Goal: Task Accomplishment & Management: Manage account settings

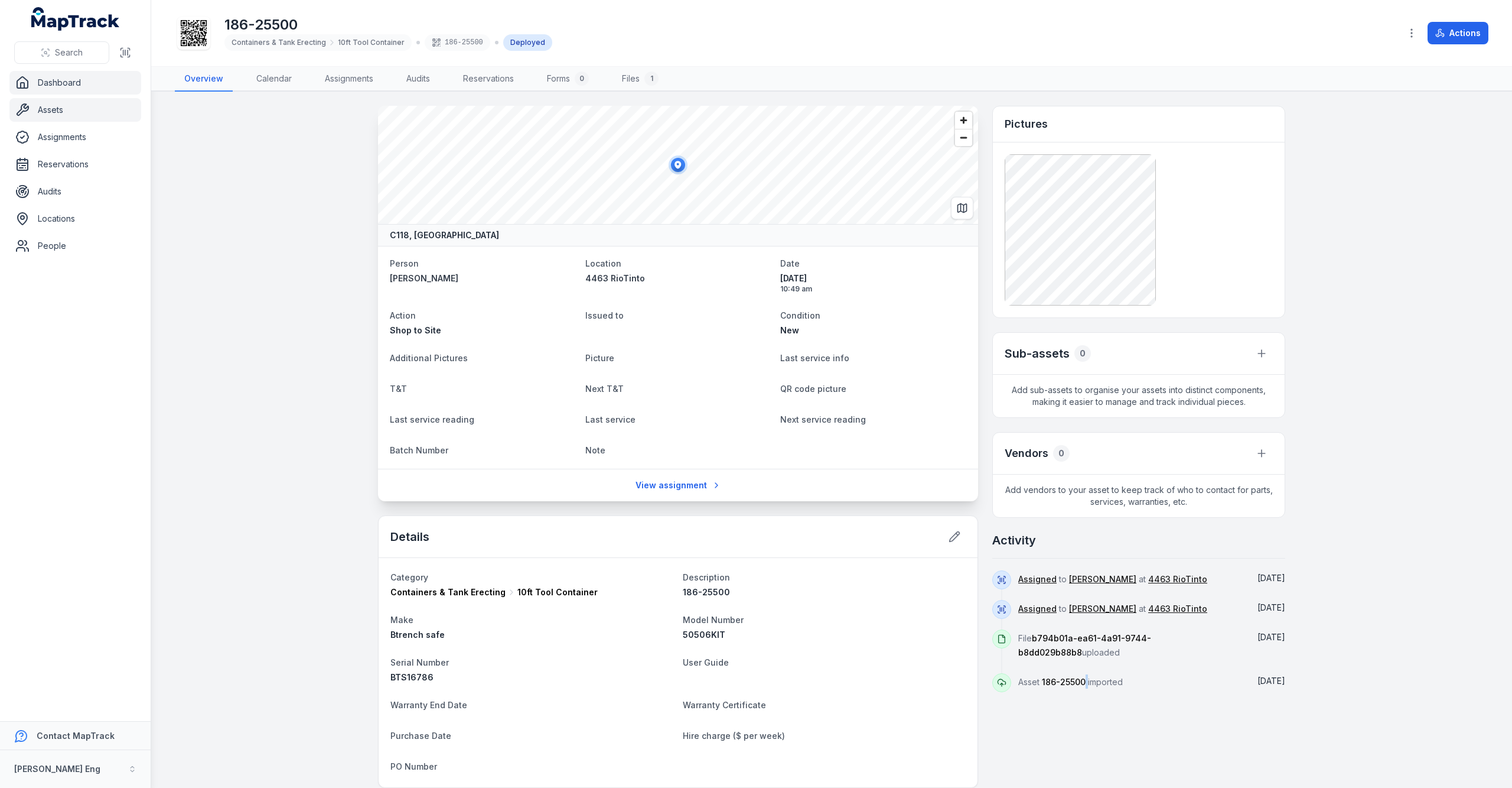
click at [74, 91] on link "Dashboard" at bounding box center [75, 82] width 132 height 23
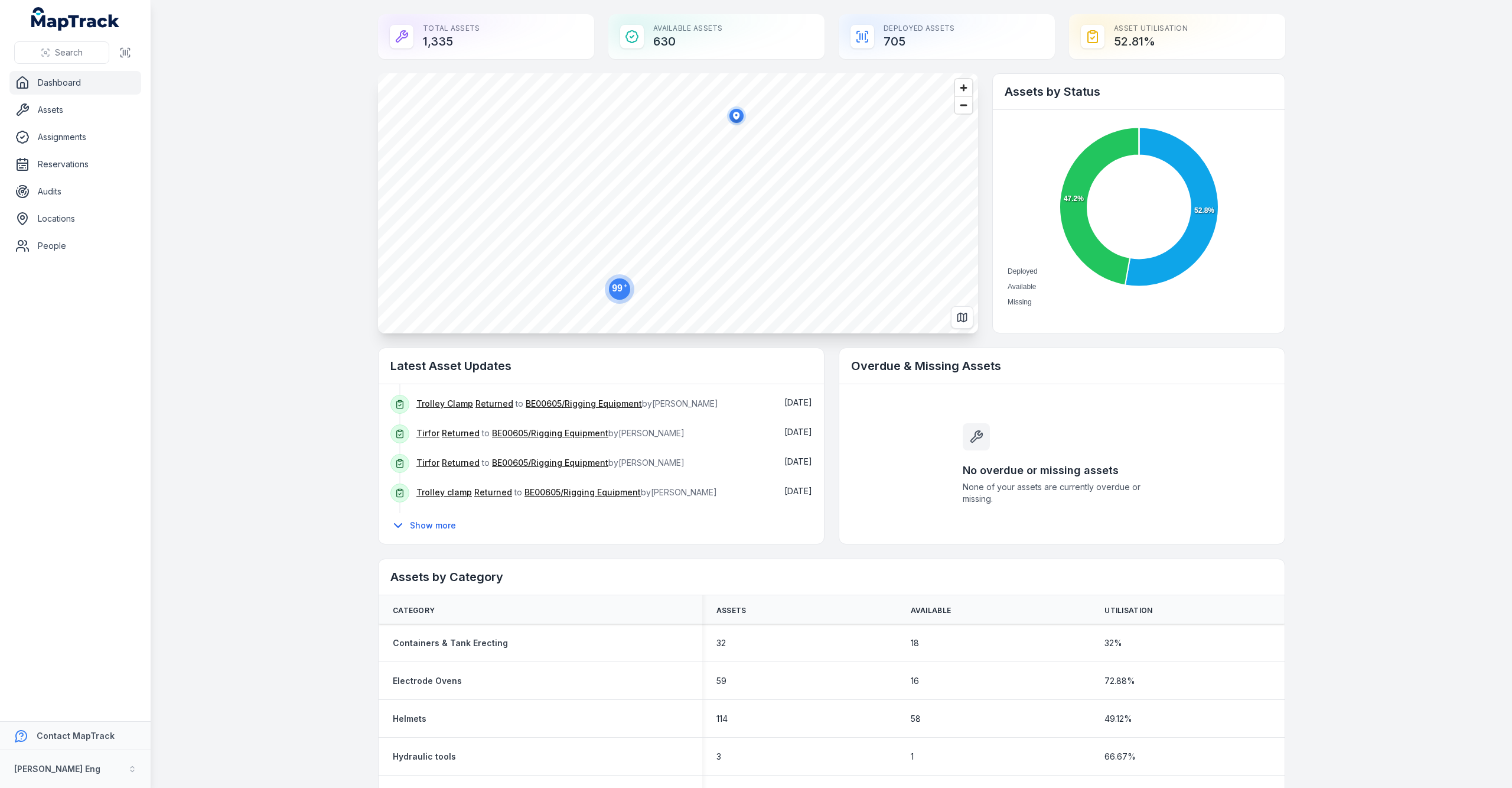
scroll to position [185, 0]
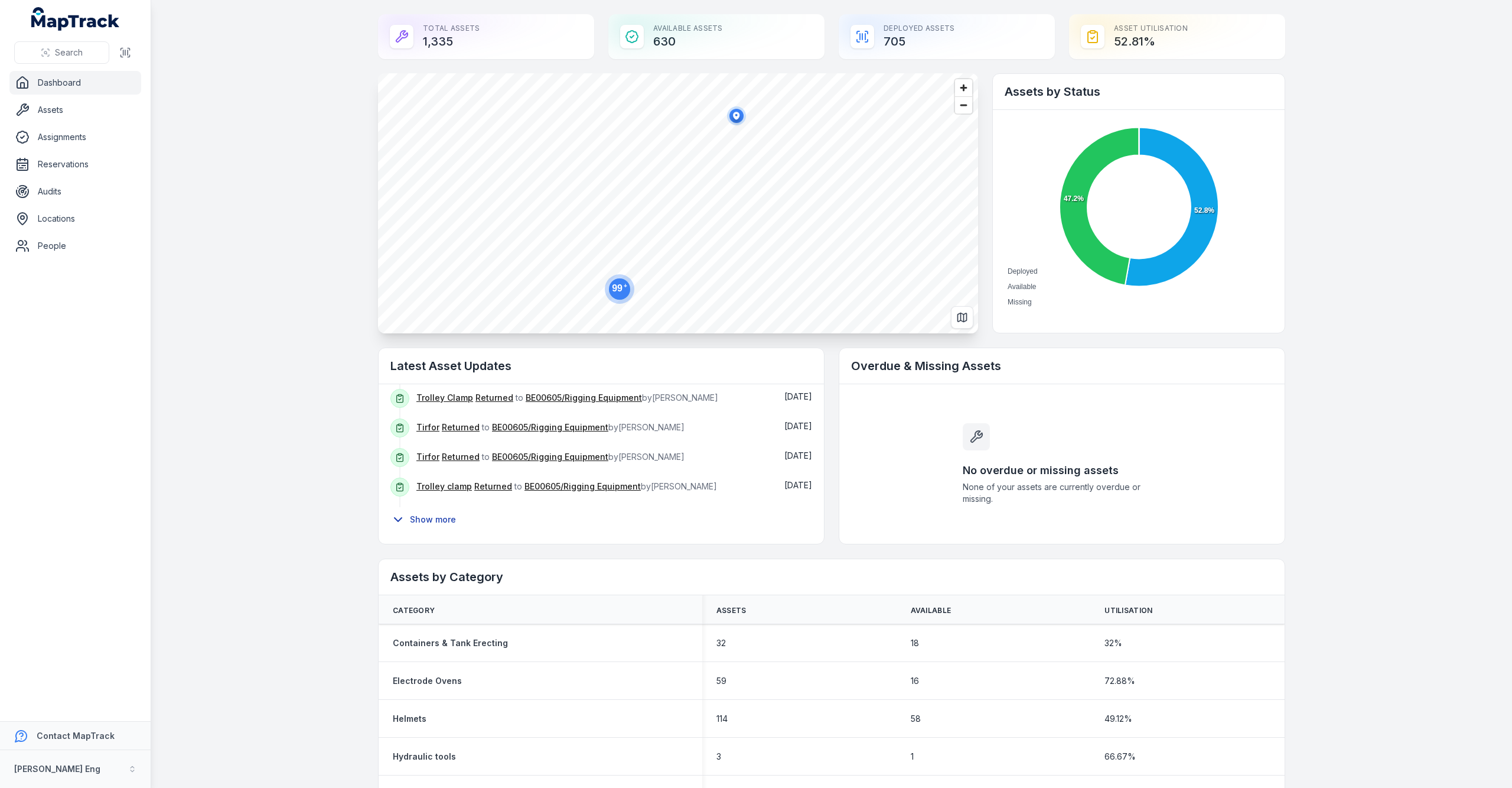
click at [421, 516] on button "Show more" at bounding box center [427, 520] width 73 height 25
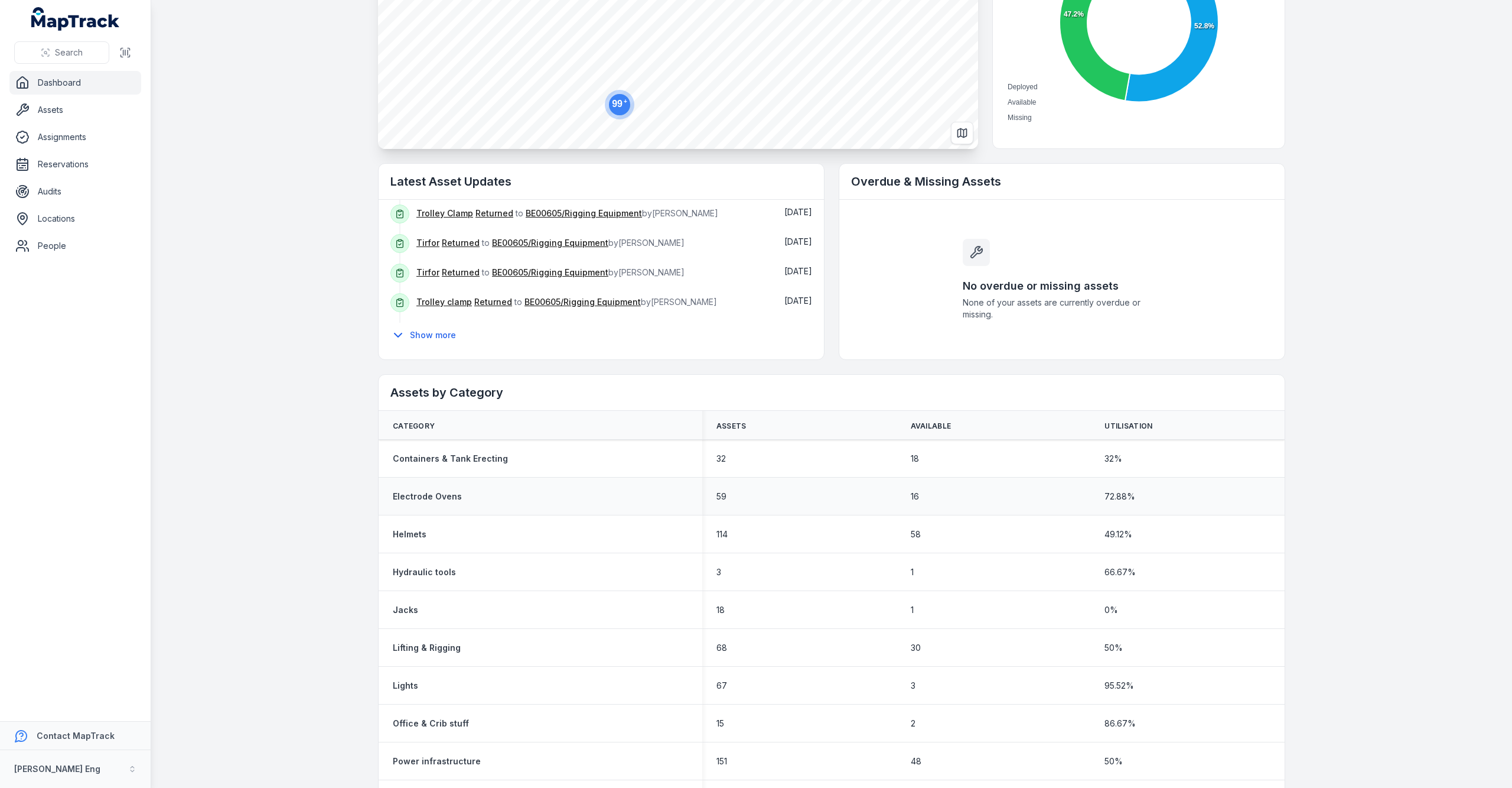
scroll to position [236, 0]
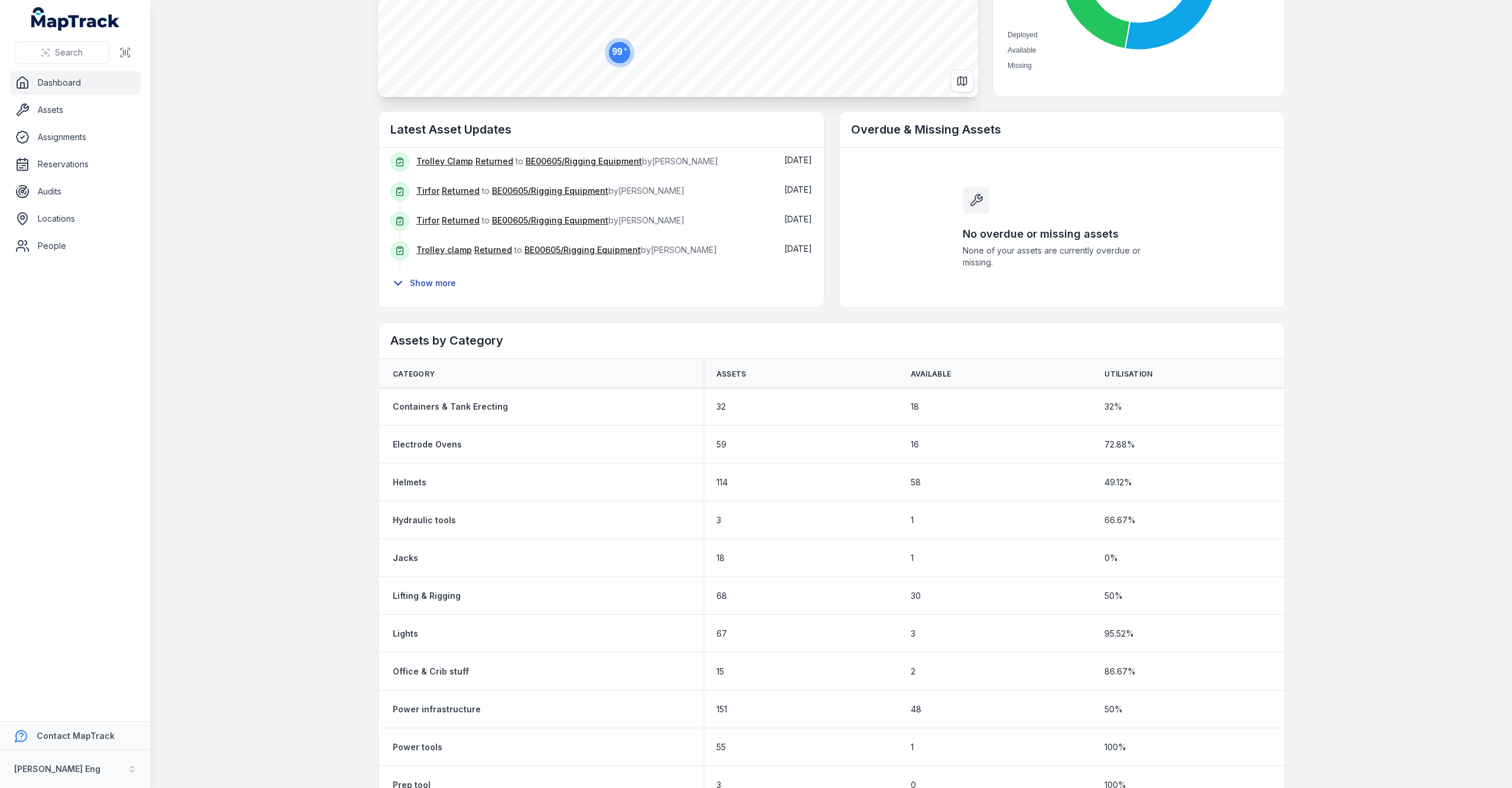
click at [407, 278] on button "Show more" at bounding box center [427, 283] width 73 height 25
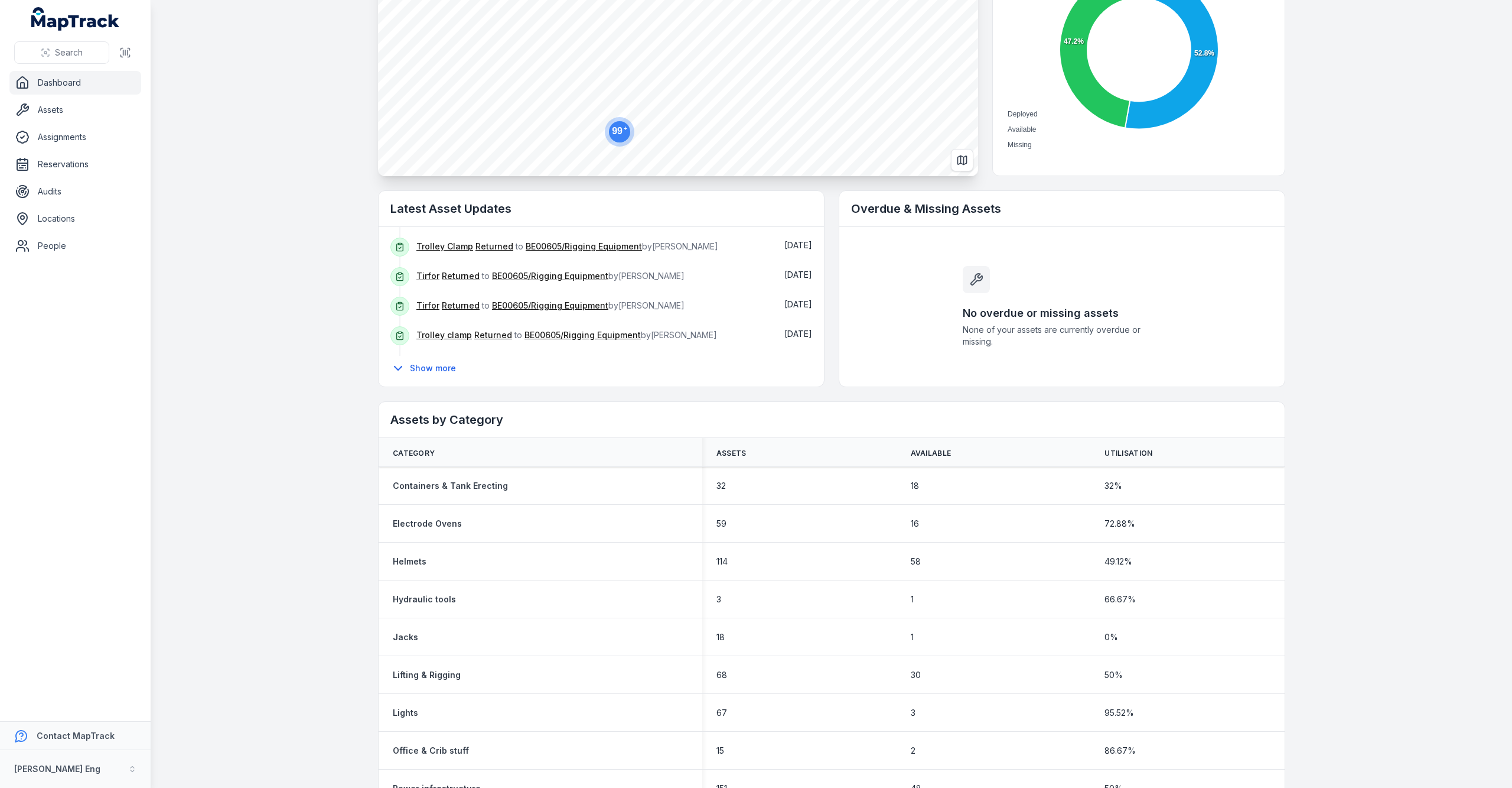
scroll to position [185, 0]
click at [423, 364] on button "Show more" at bounding box center [427, 362] width 73 height 25
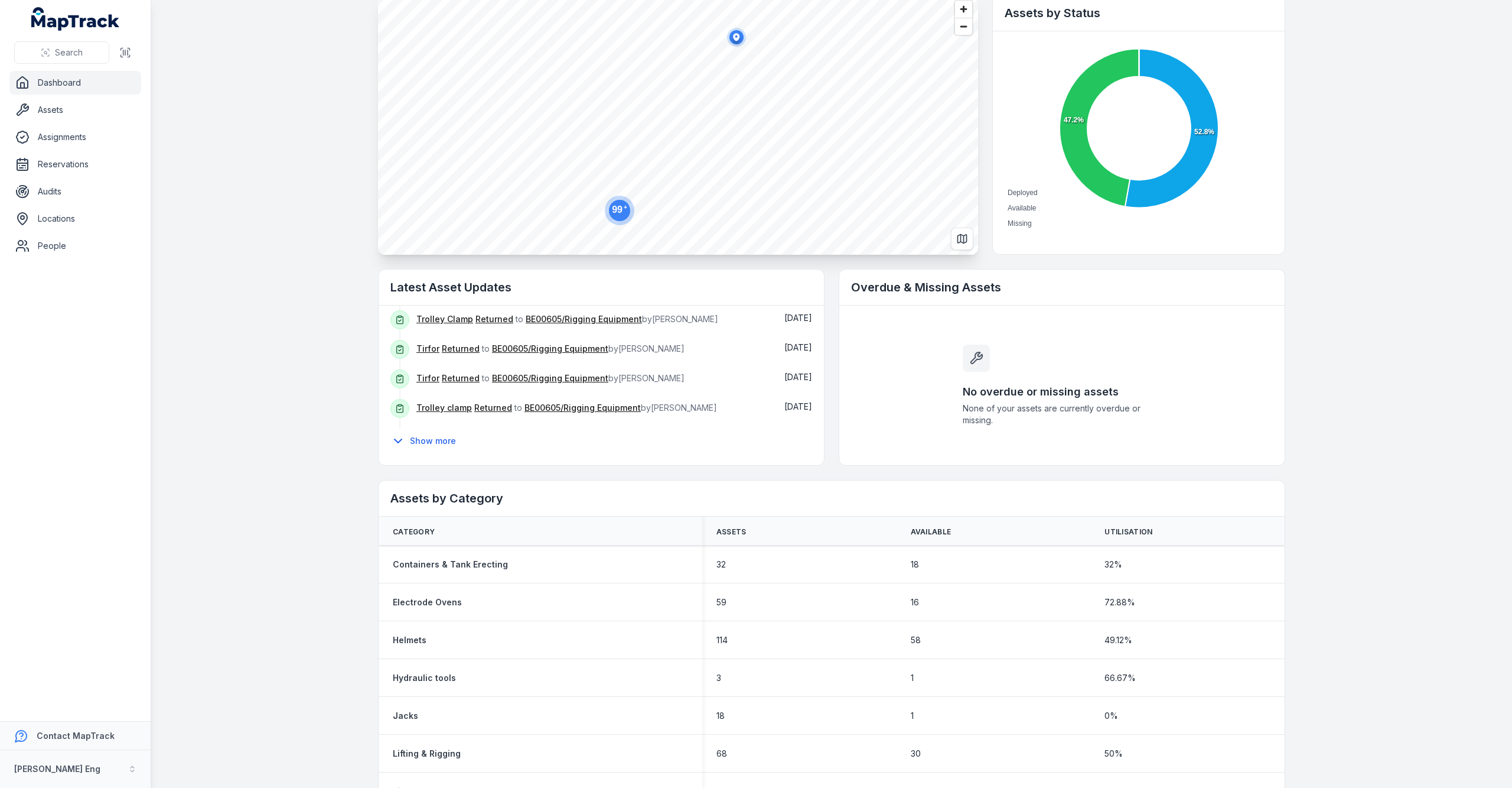
scroll to position [0, 0]
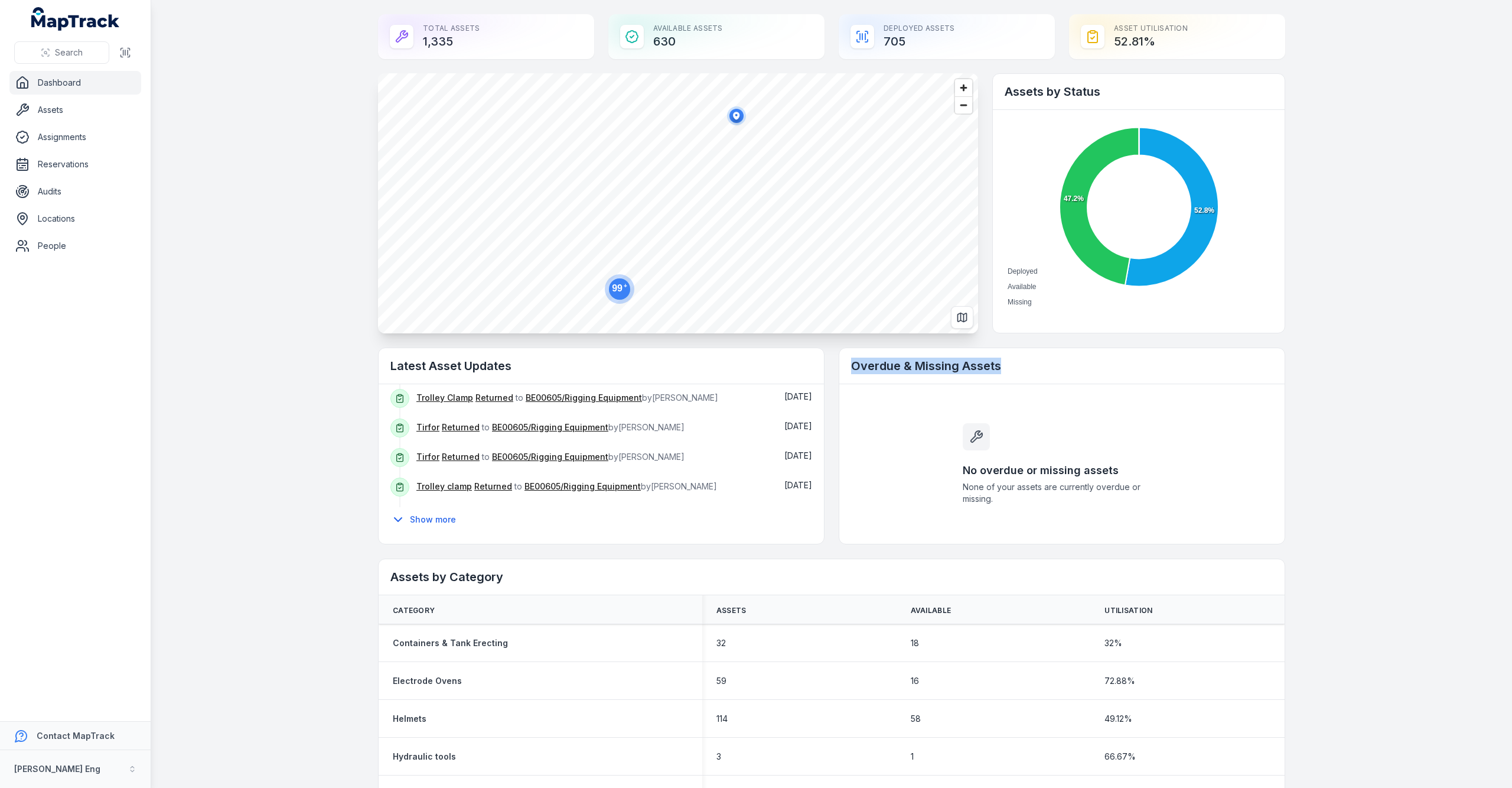
drag, startPoint x: 849, startPoint y: 367, endPoint x: 1010, endPoint y: 370, distance: 161.0
click at [1010, 370] on h2 "Overdue & Missing Assets" at bounding box center [1062, 366] width 422 height 16
click at [314, 540] on main "Total Assets 1,335 Available Assets 630 Deployed Assets 705 Asset utilisation 5…" at bounding box center [831, 394] width 1361 height 788
click at [433, 521] on button "Show more" at bounding box center [427, 520] width 73 height 25
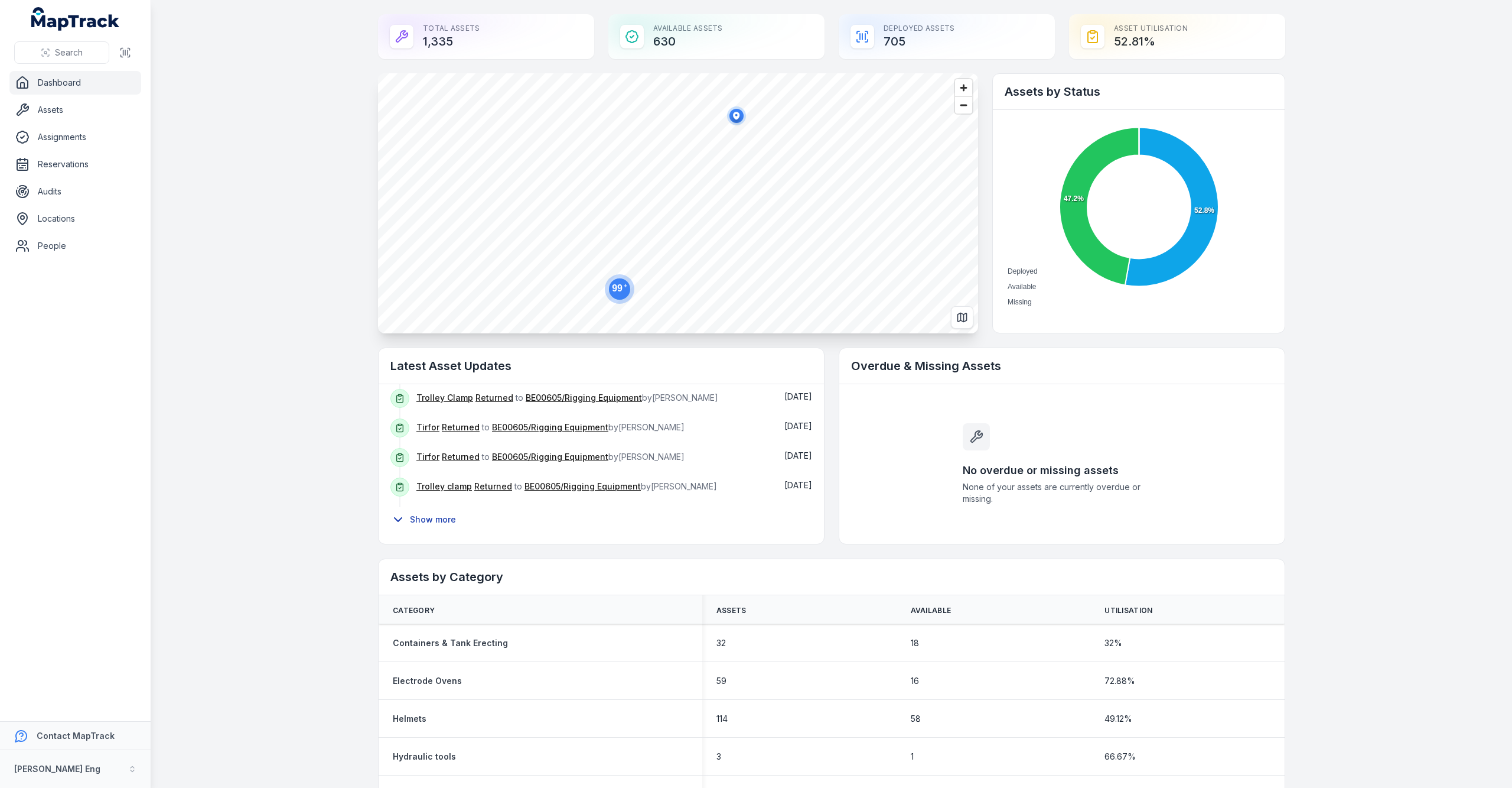
click at [433, 521] on button "Show more" at bounding box center [427, 520] width 73 height 25
click at [434, 521] on button "Show more" at bounding box center [427, 520] width 73 height 25
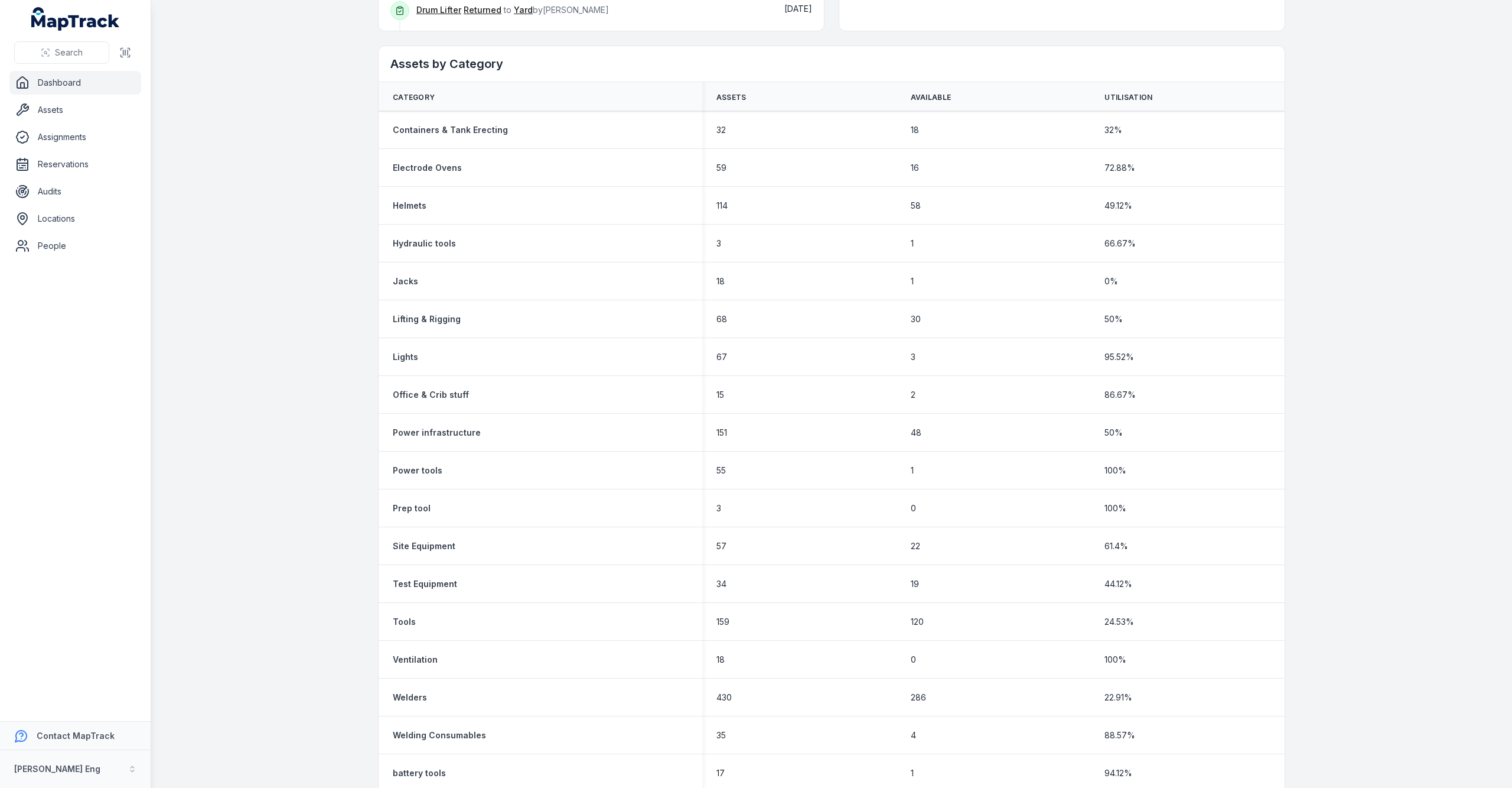
scroll to position [533, 0]
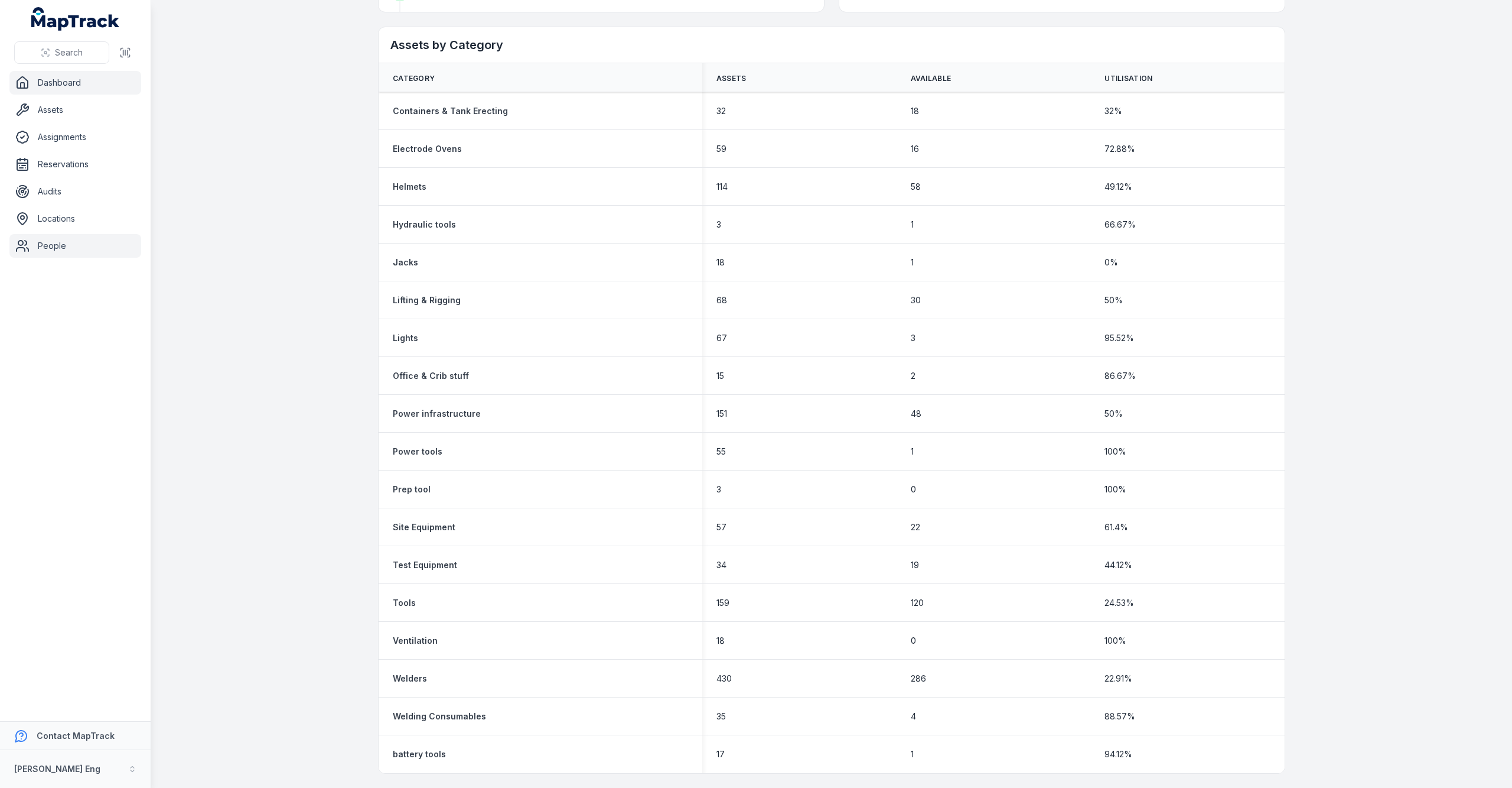
click at [53, 252] on link "People" at bounding box center [75, 246] width 132 height 23
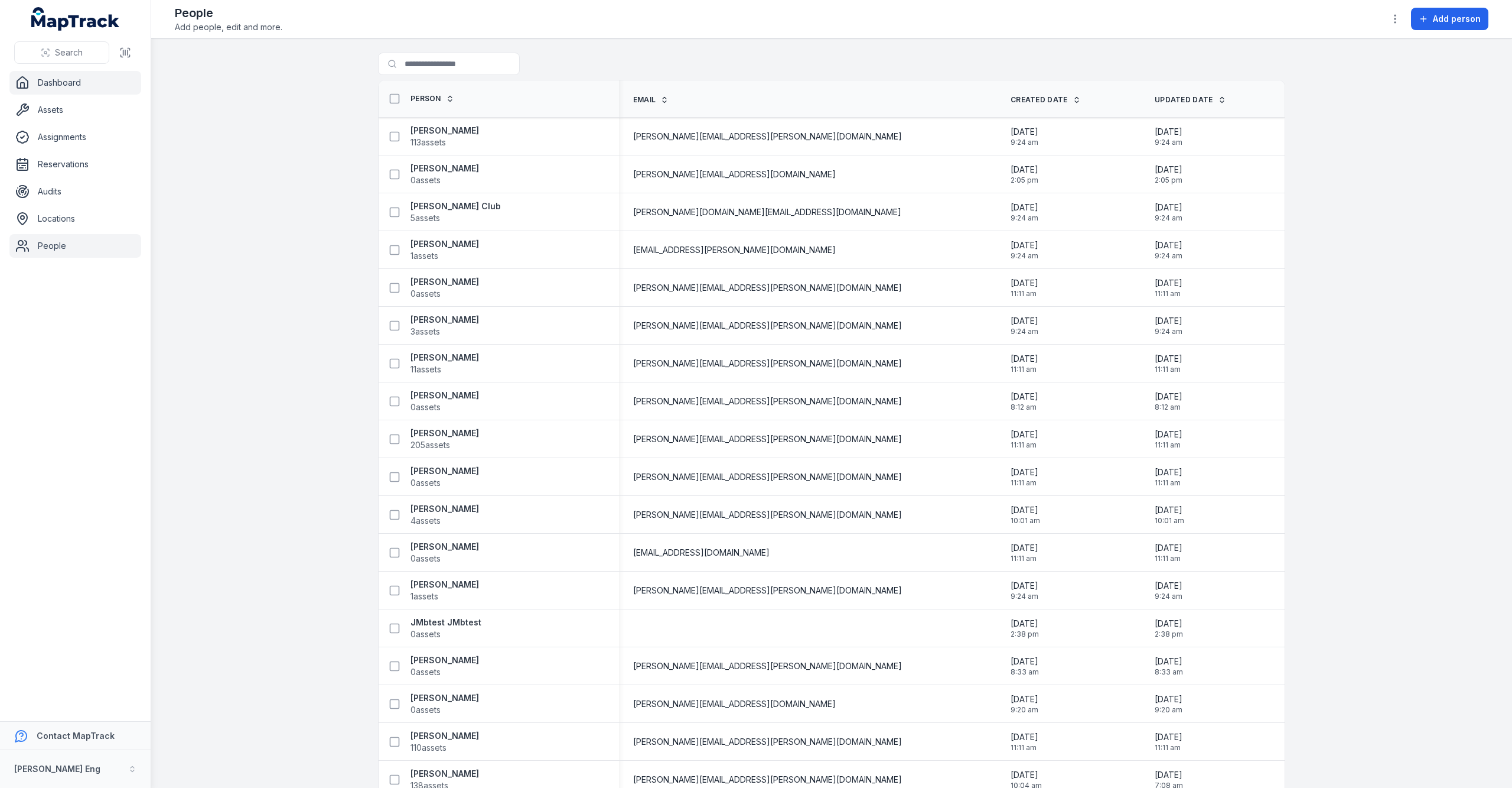
click at [43, 79] on link "Dashboard" at bounding box center [75, 82] width 132 height 23
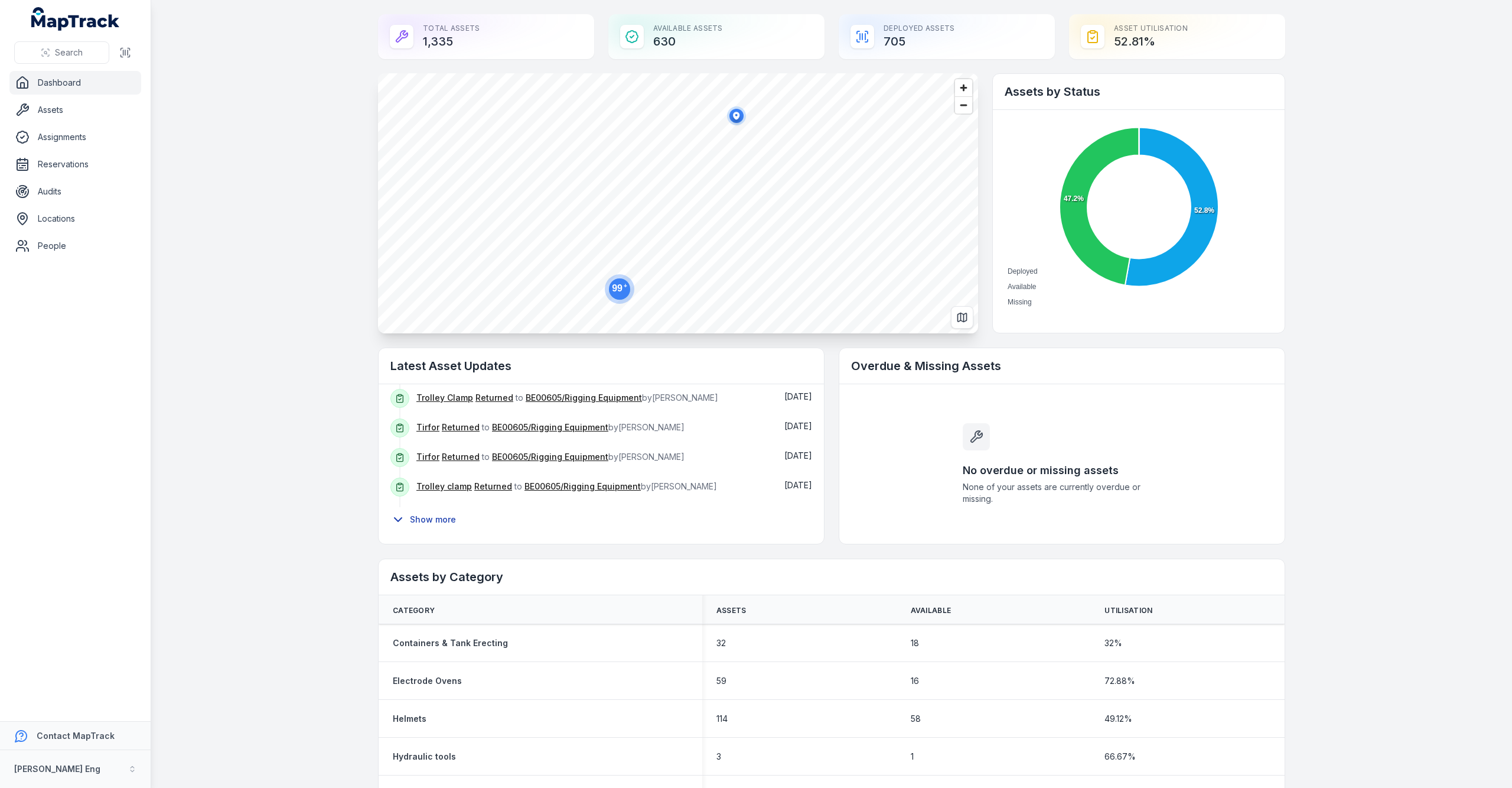
click at [435, 518] on button "Show more" at bounding box center [427, 520] width 73 height 25
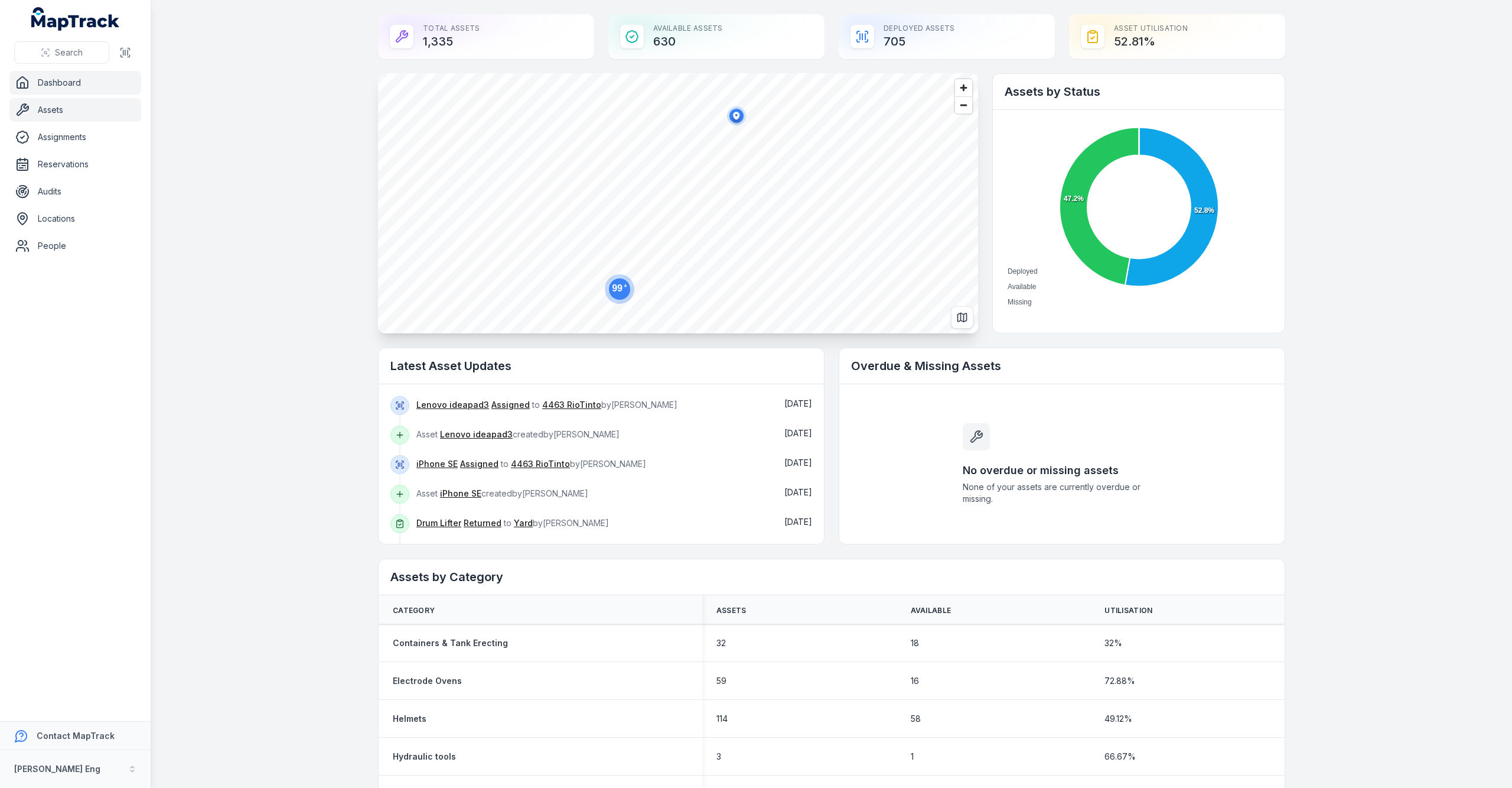
click at [53, 102] on link "Assets" at bounding box center [75, 110] width 132 height 23
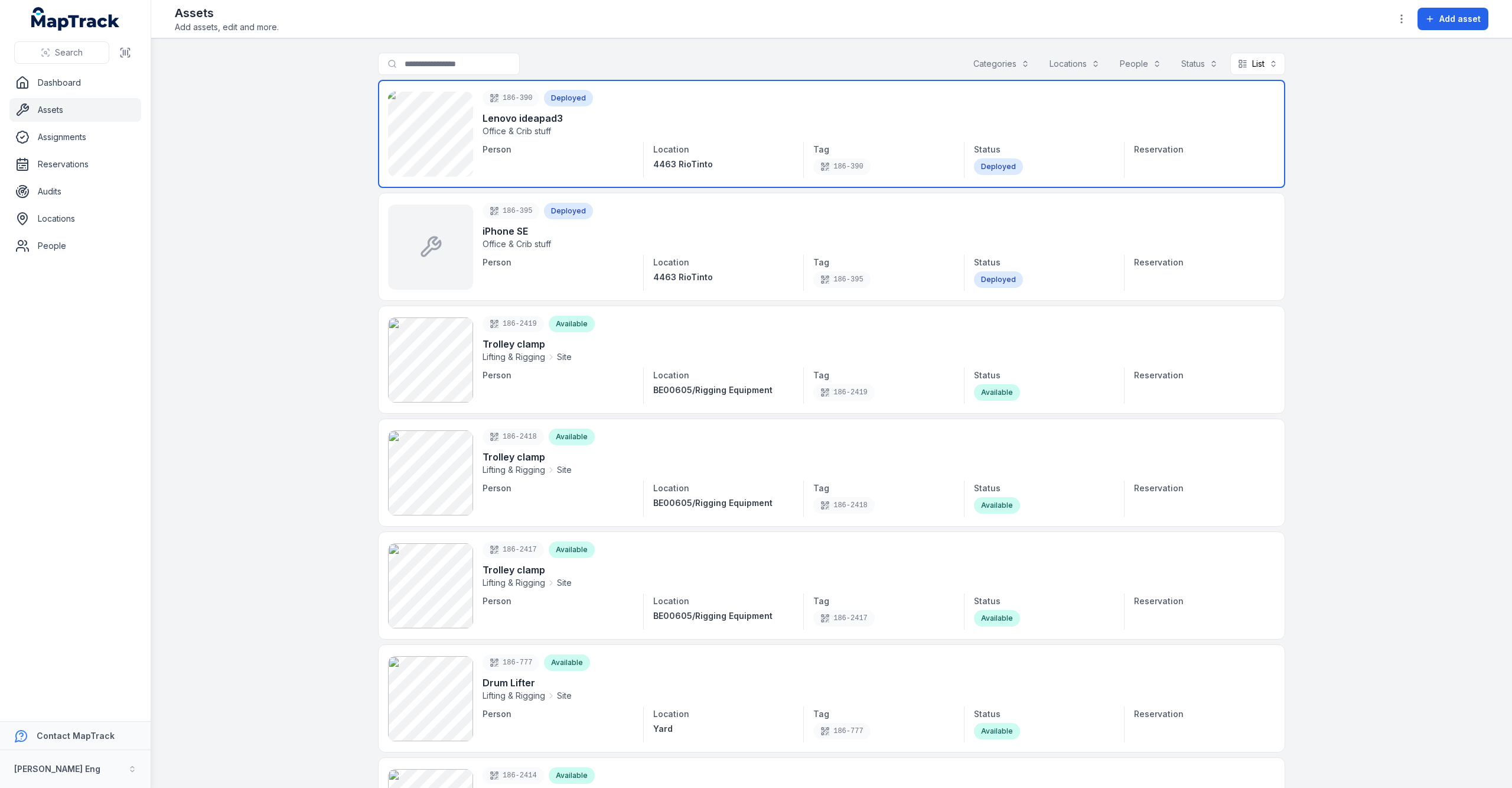
click at [521, 121] on link at bounding box center [831, 134] width 908 height 108
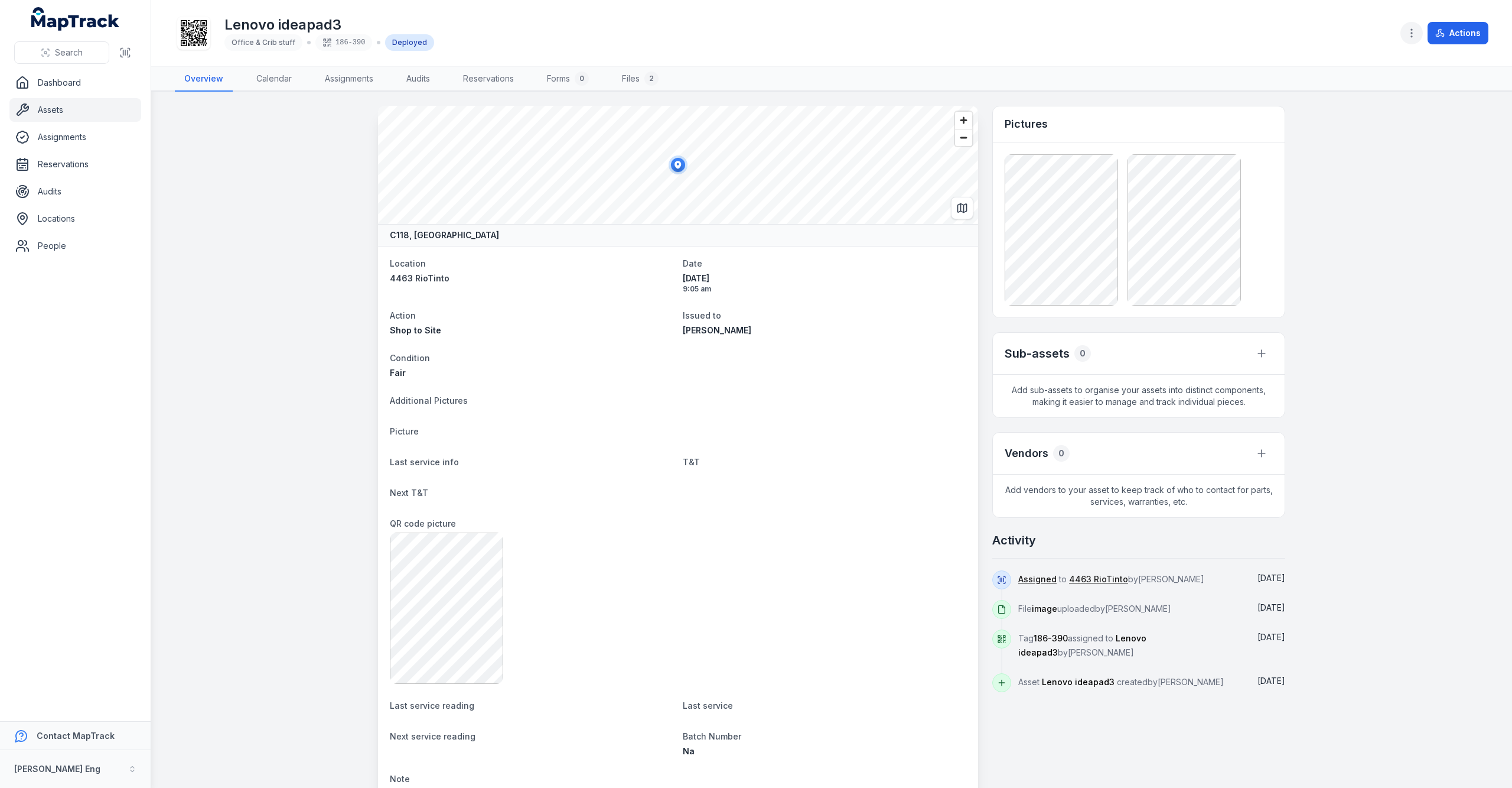
click at [1416, 28] on icon "button" at bounding box center [1411, 33] width 12 height 12
click at [1355, 114] on div "Edit categories" at bounding box center [1352, 117] width 132 height 21
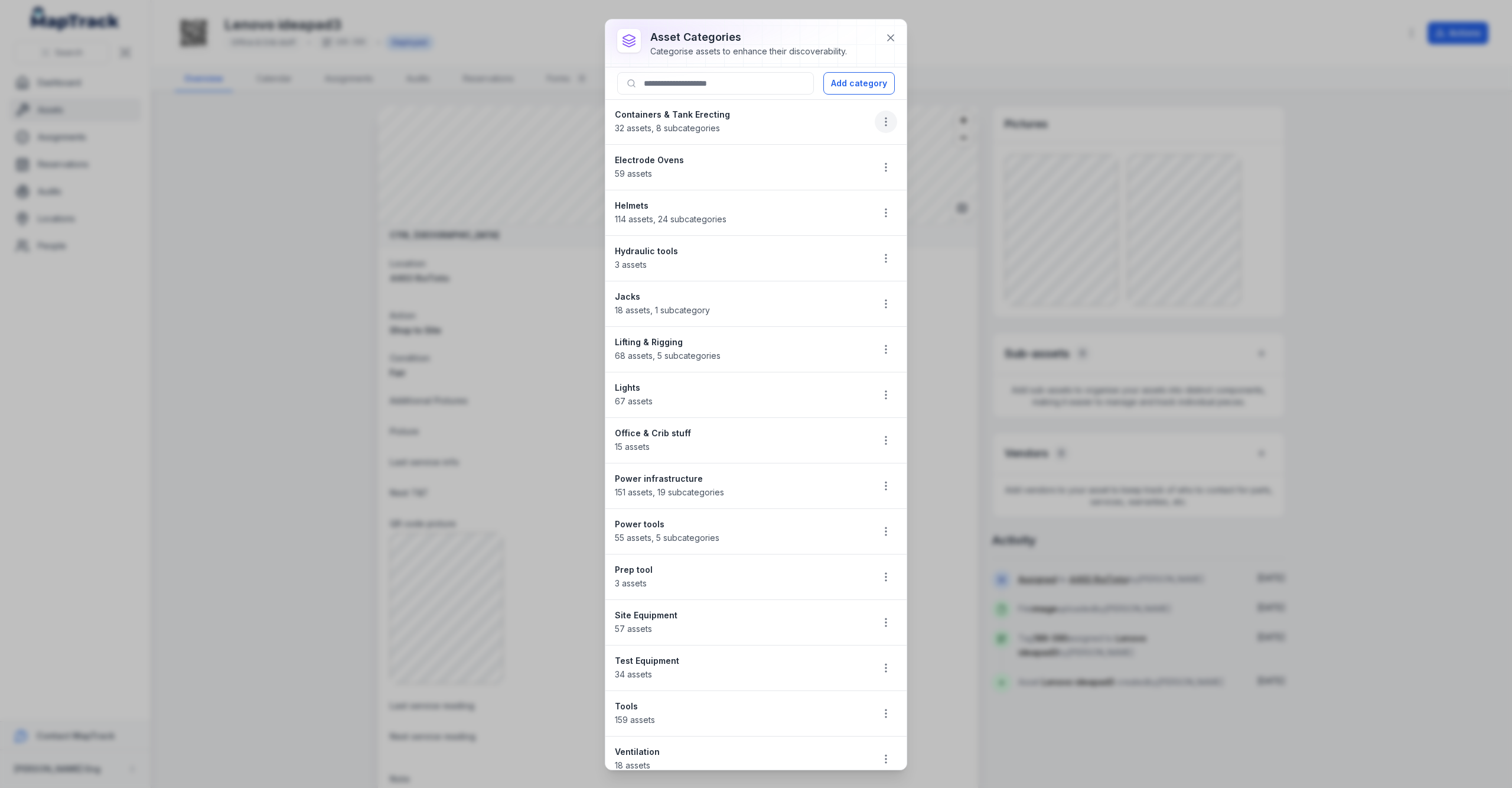
click at [880, 124] on icon "button" at bounding box center [886, 121] width 12 height 12
click at [820, 149] on div "Edit" at bounding box center [814, 153] width 132 height 21
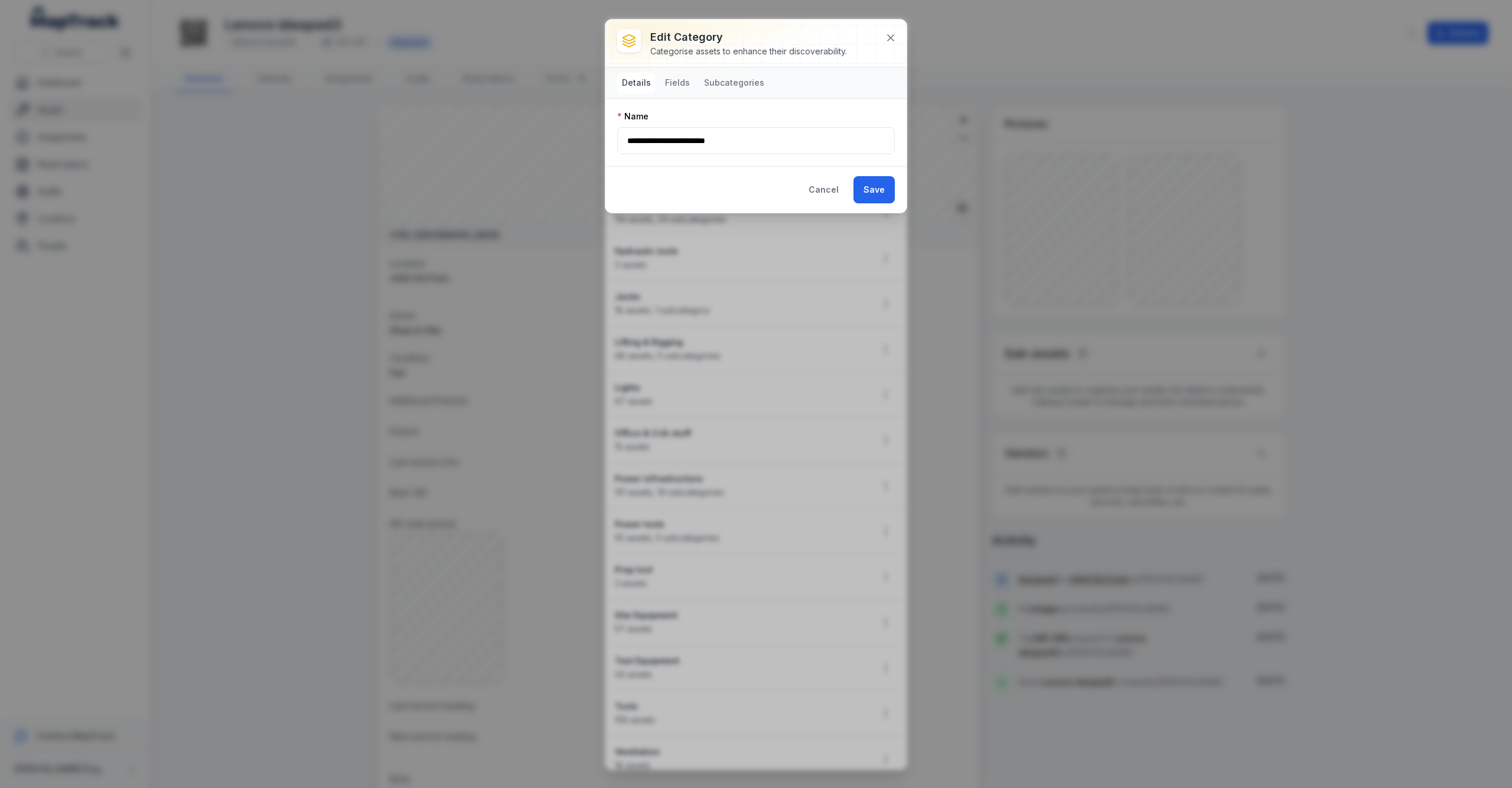
click at [654, 81] on nav "Details Fields Subcategories" at bounding box center [693, 82] width 152 height 21
click at [678, 84] on button "Fields" at bounding box center [678, 82] width 34 height 21
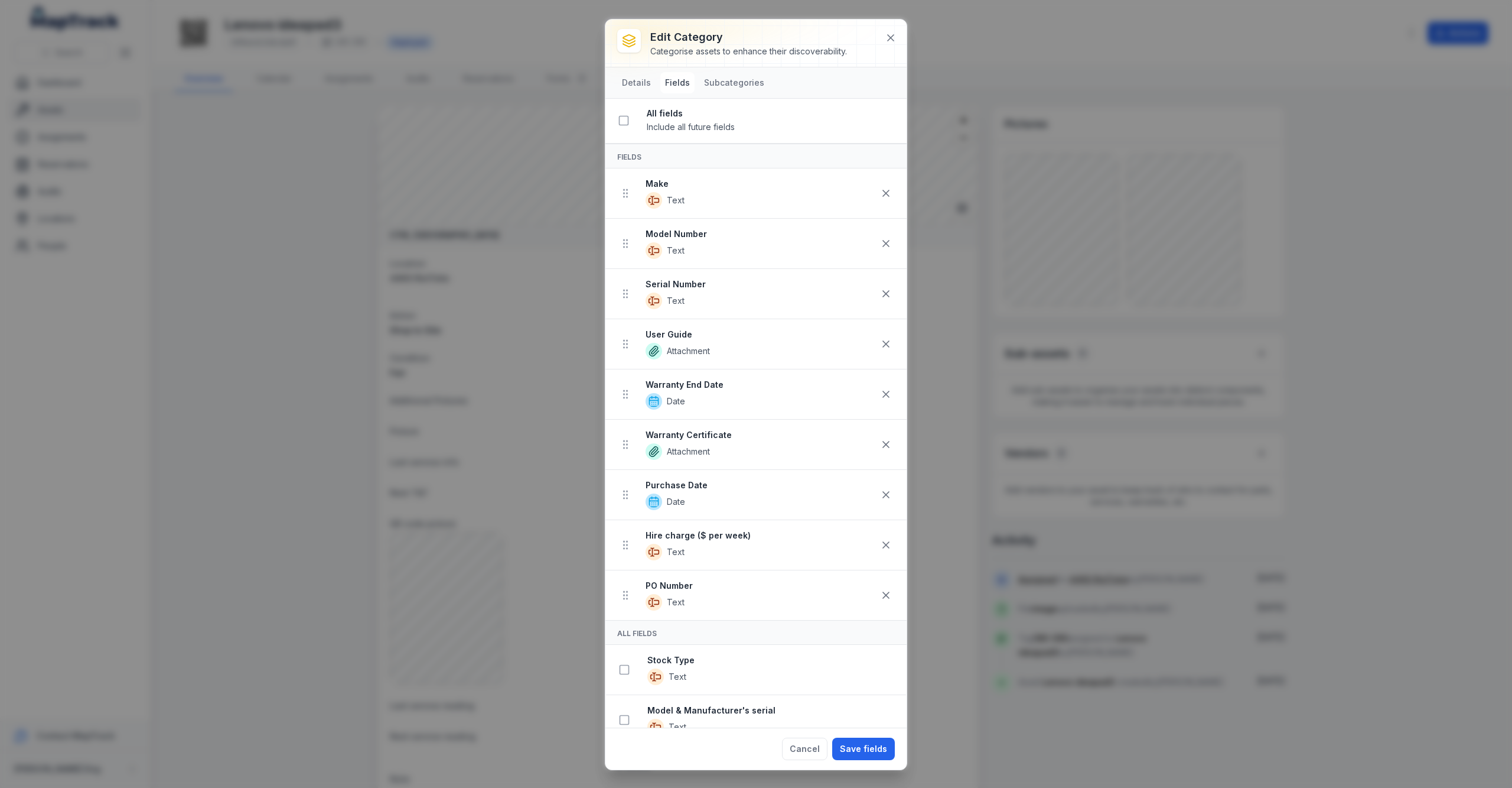
click at [691, 542] on strong "Hire charge ($ per week)" at bounding box center [760, 535] width 229 height 12
click at [880, 36] on button at bounding box center [890, 38] width 23 height 23
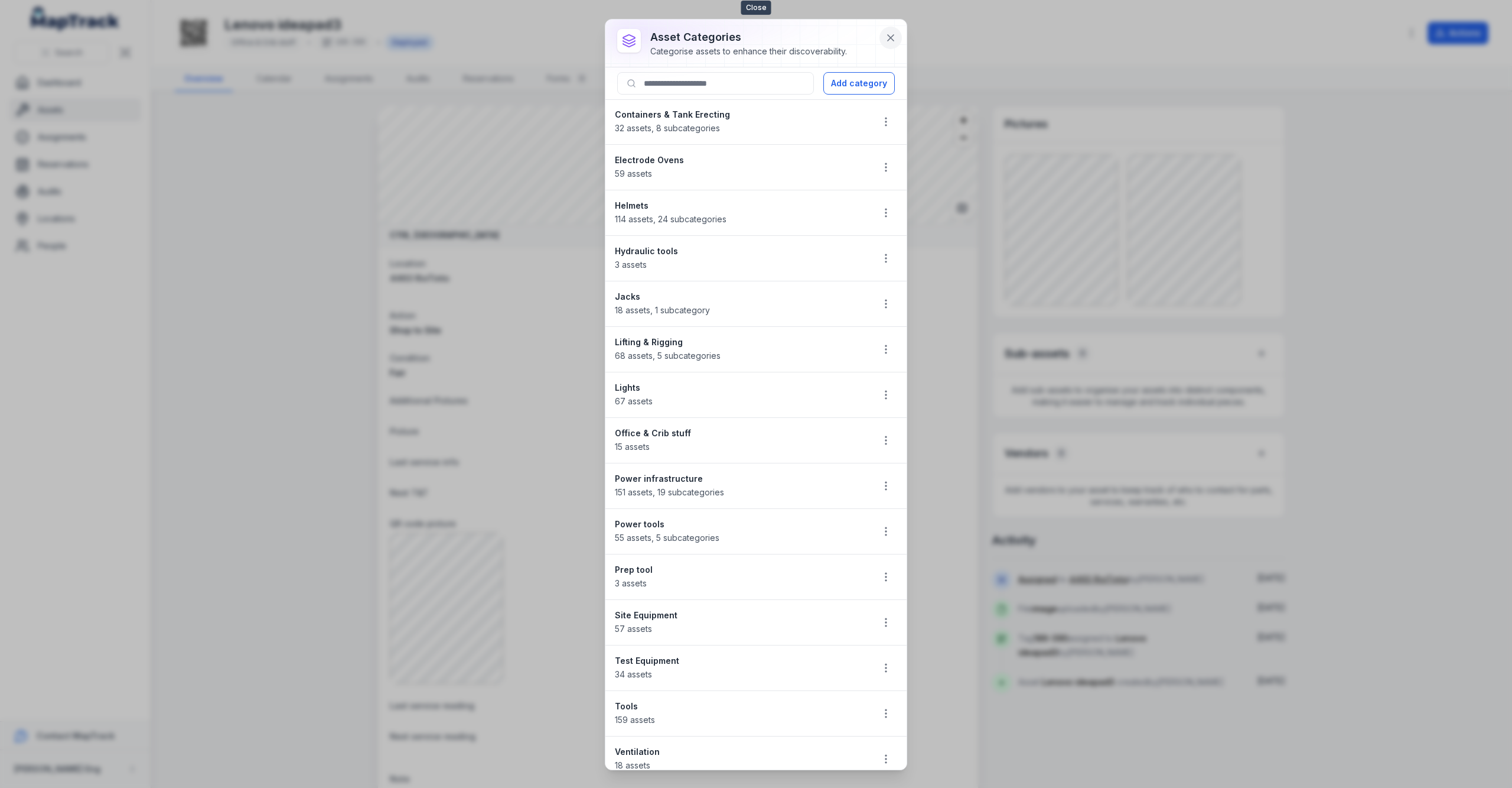
click at [894, 41] on icon at bounding box center [890, 37] width 12 height 12
